Goal: Find contact information: Find contact information

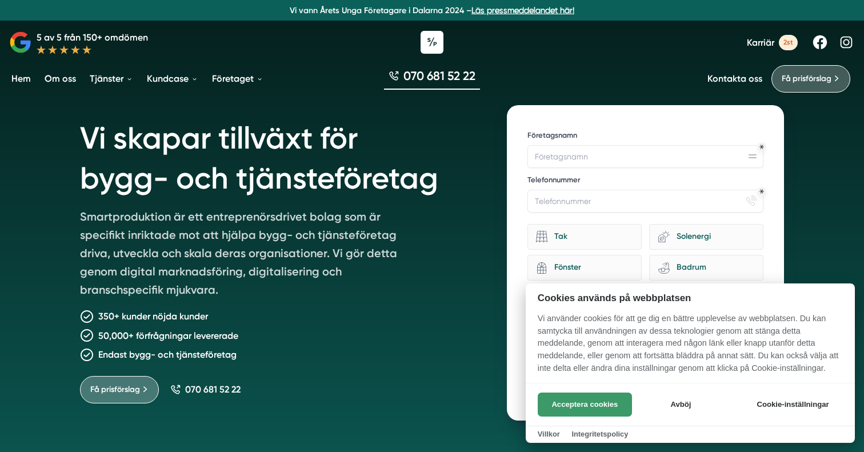
click at [590, 409] on button "Acceptera cookies" at bounding box center [585, 405] width 94 height 24
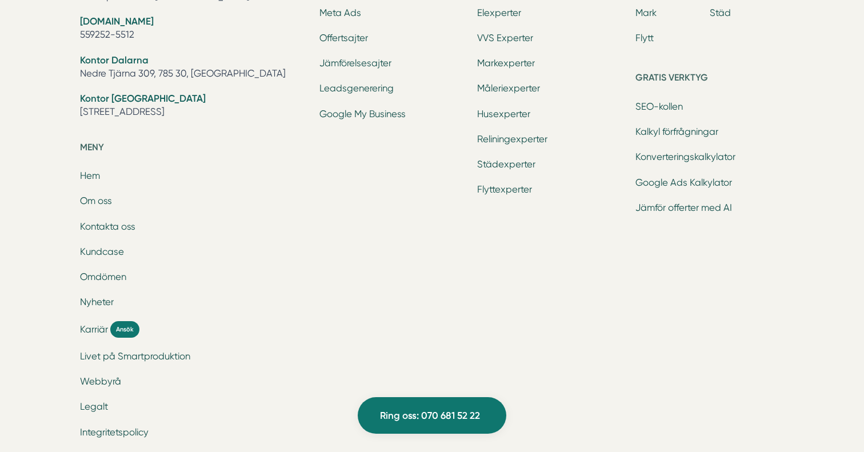
scroll to position [3770, 0]
click at [105, 221] on link "Kontakta oss" at bounding box center [107, 226] width 55 height 11
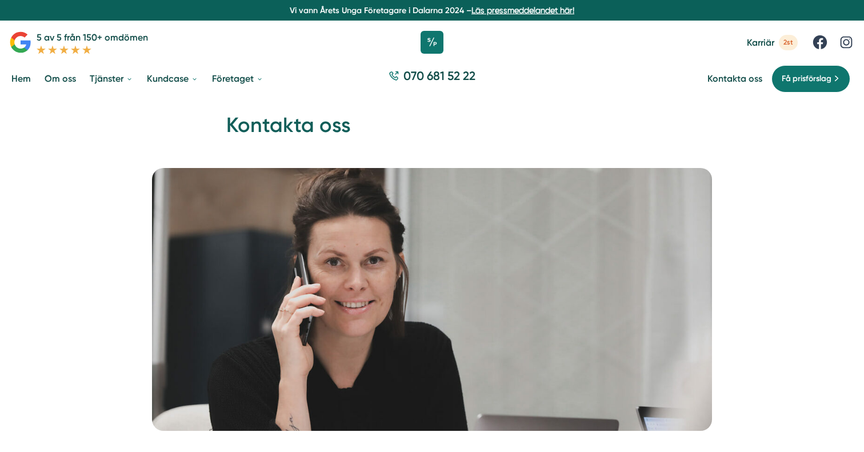
click at [25, 81] on link "Hem" at bounding box center [21, 78] width 24 height 29
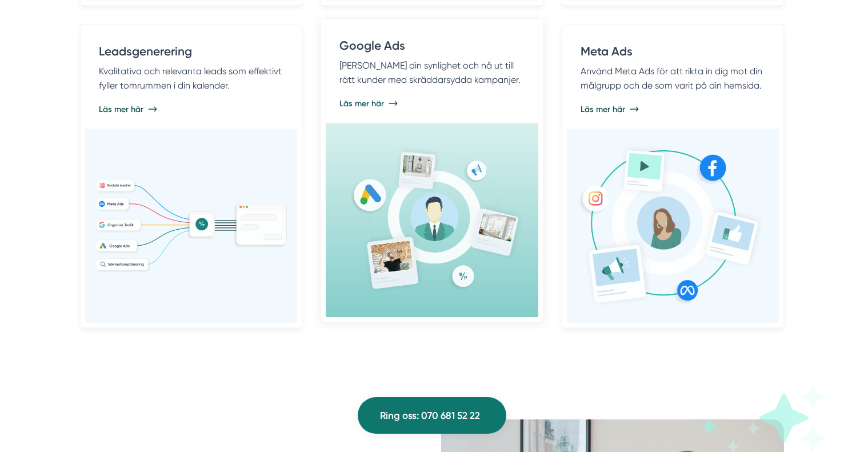
scroll to position [987, 0]
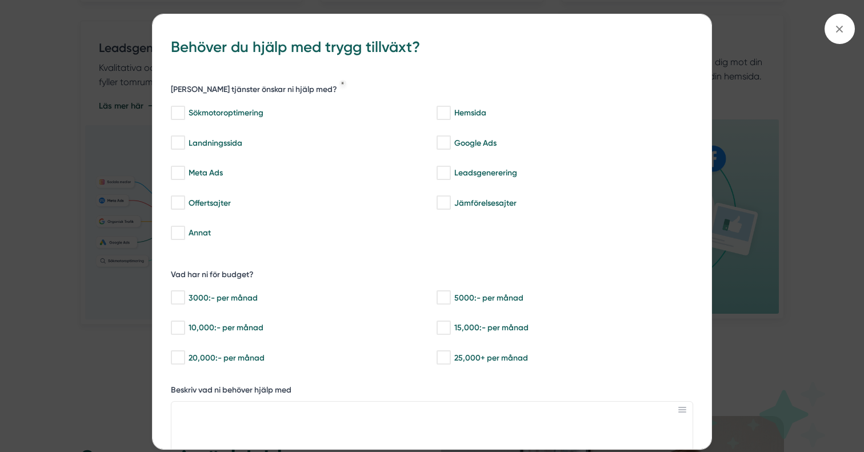
click at [767, 142] on div "bbc9b822-b2c6-488a-ab3e-9a2d59e49c7c Behöver du hjälp med trygg tillväxt? Vilka…" at bounding box center [432, 226] width 864 height 452
